Goal: Information Seeking & Learning: Find specific page/section

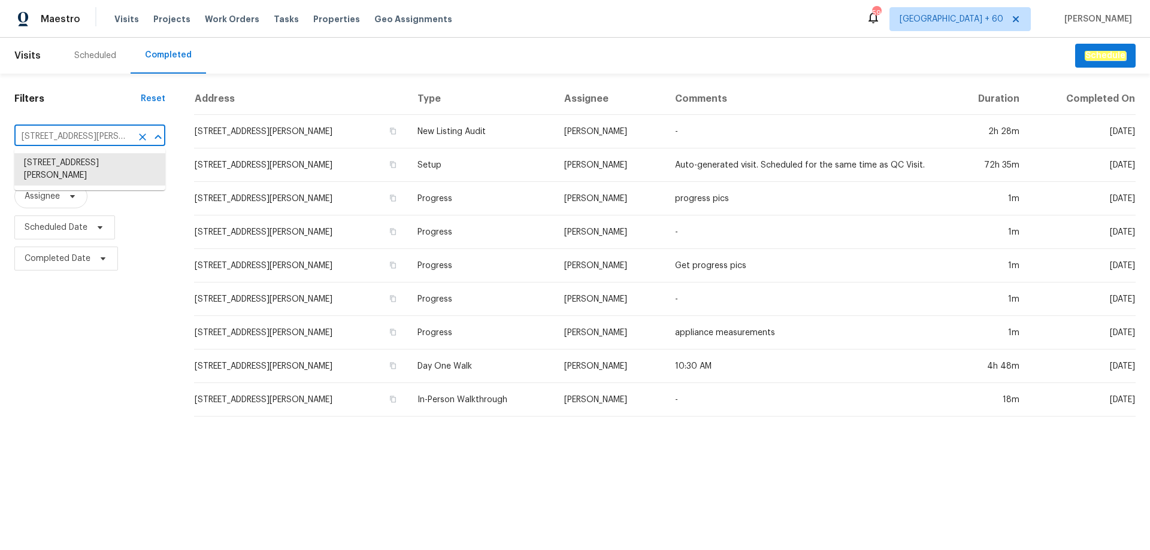
type input "[STREET_ADDRESS]"
click at [71, 173] on li "[STREET_ADDRESS]" at bounding box center [89, 163] width 151 height 20
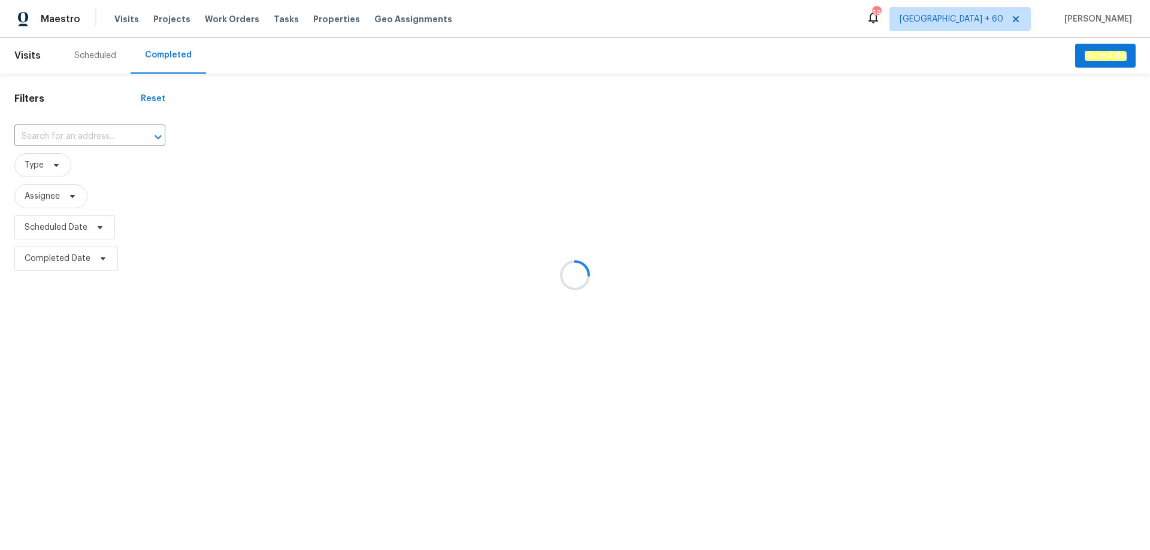
type input "[STREET_ADDRESS]"
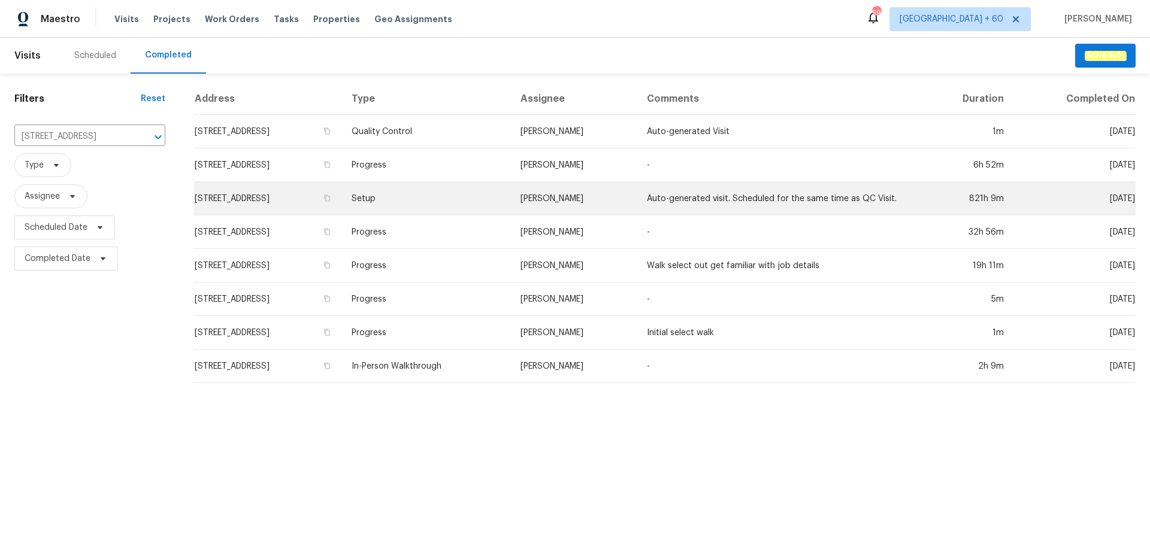
click at [510, 211] on td "Setup" at bounding box center [426, 199] width 168 height 34
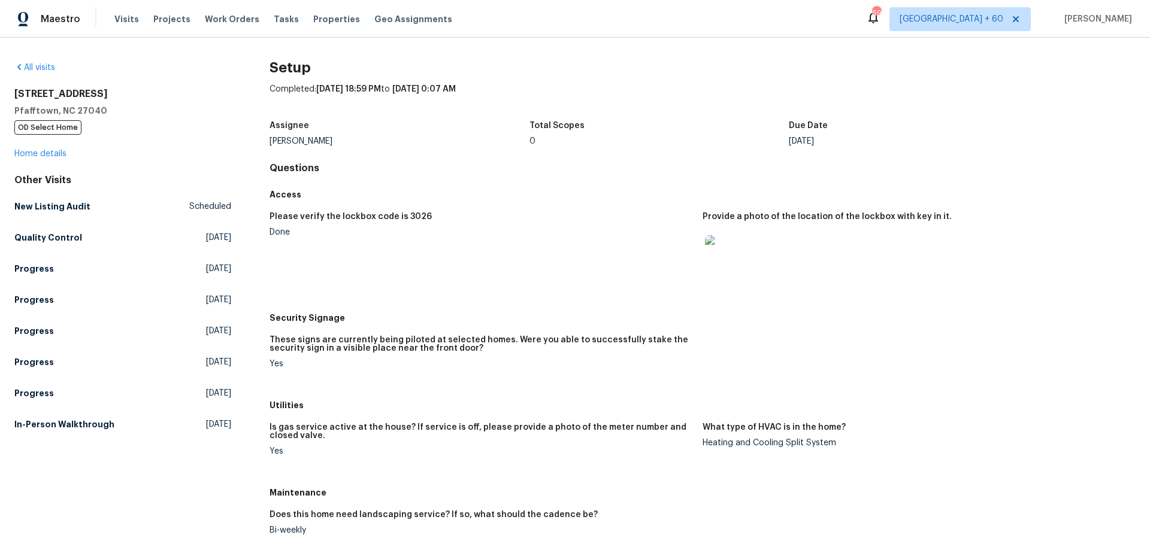
click at [51, 159] on div "[STREET_ADDRESS][PERSON_NAME] OD Select Home Home details" at bounding box center [122, 124] width 217 height 72
click at [53, 156] on link "Home details" at bounding box center [40, 154] width 52 height 8
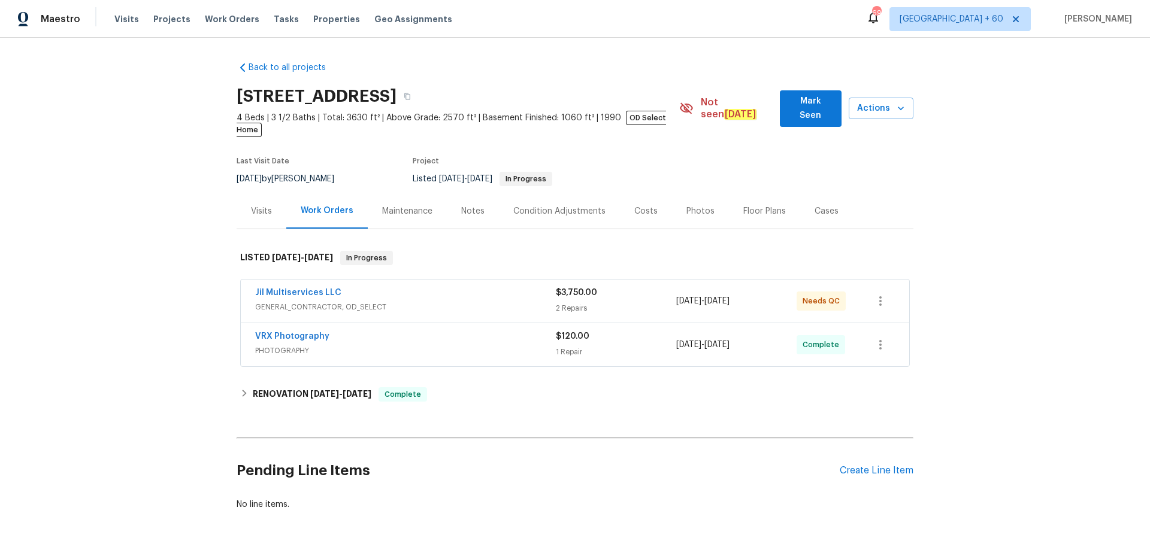
click at [691, 205] on div "Photos" at bounding box center [700, 211] width 28 height 12
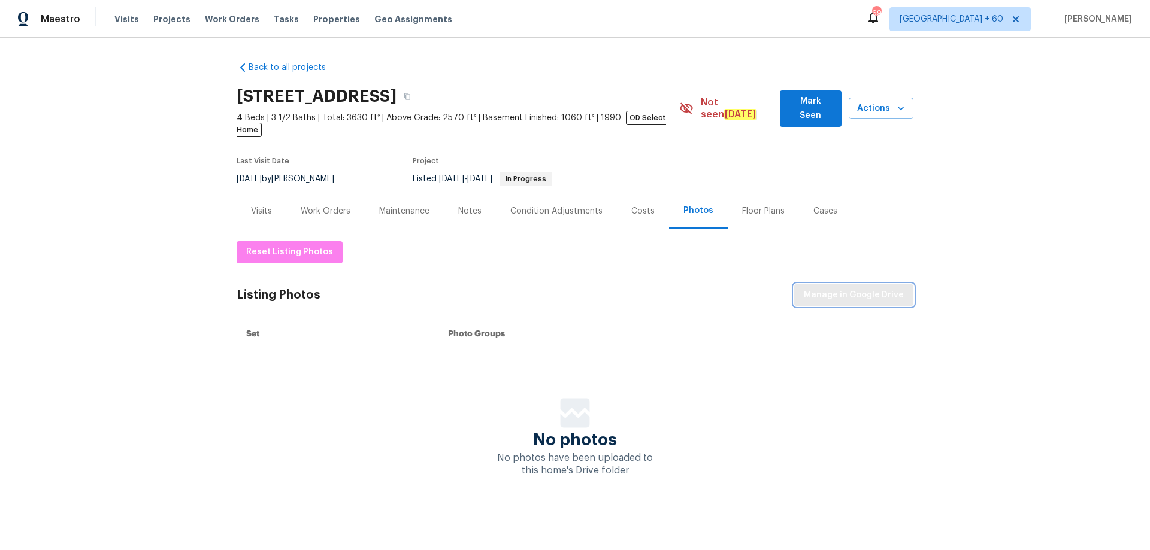
click at [855, 291] on button "Manage in Google Drive" at bounding box center [853, 296] width 119 height 22
